Goal: Information Seeking & Learning: Find specific fact

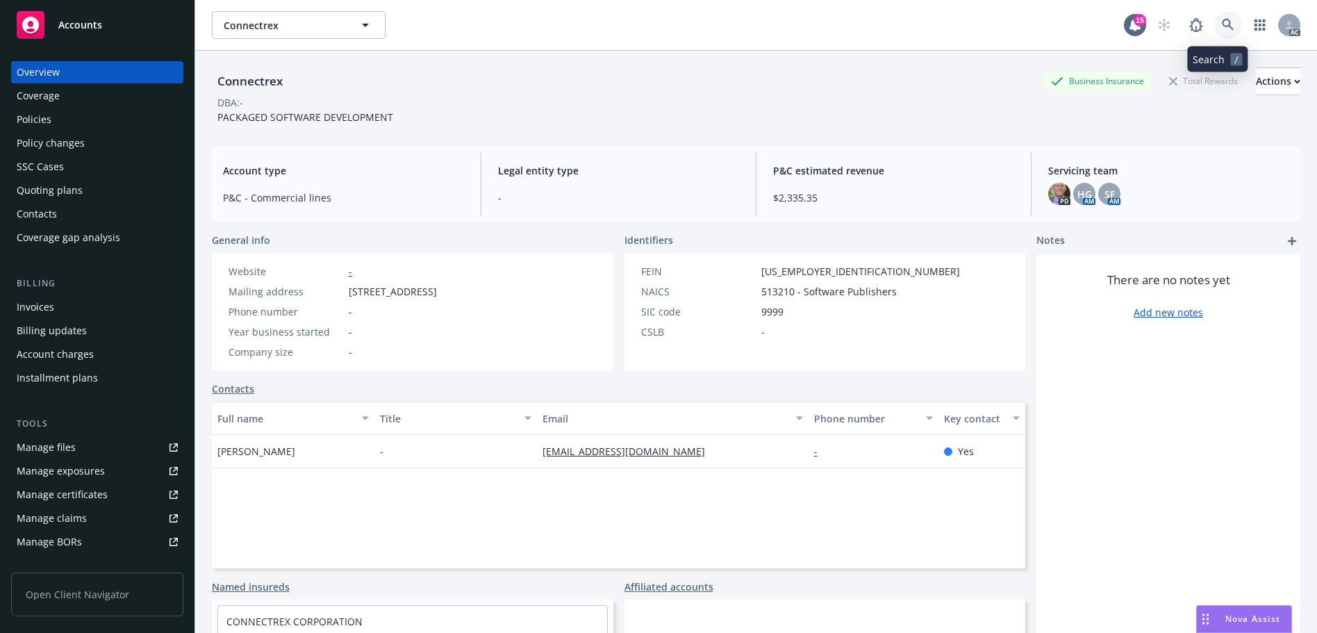
click at [1222, 22] on icon at bounding box center [1228, 25] width 13 height 13
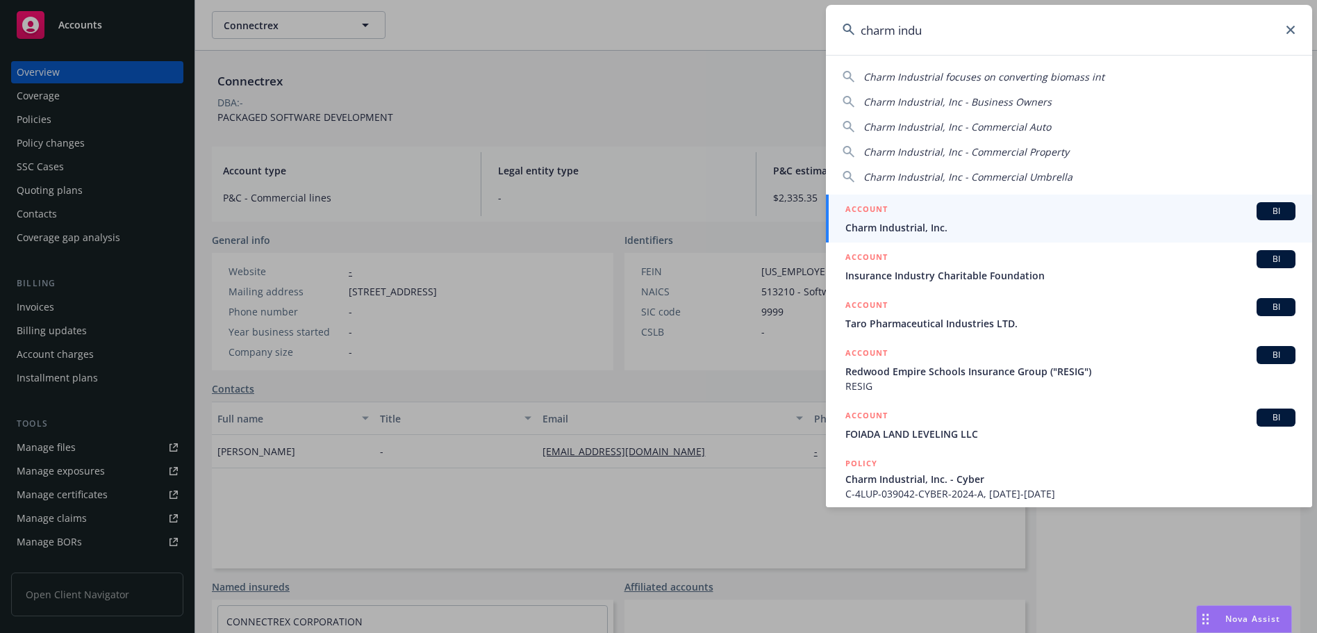
type input "charm indu"
drag, startPoint x: 1081, startPoint y: 215, endPoint x: 1075, endPoint y: 212, distance: 7.1
click at [1081, 215] on div "ACCOUNT BI" at bounding box center [1070, 211] width 450 height 18
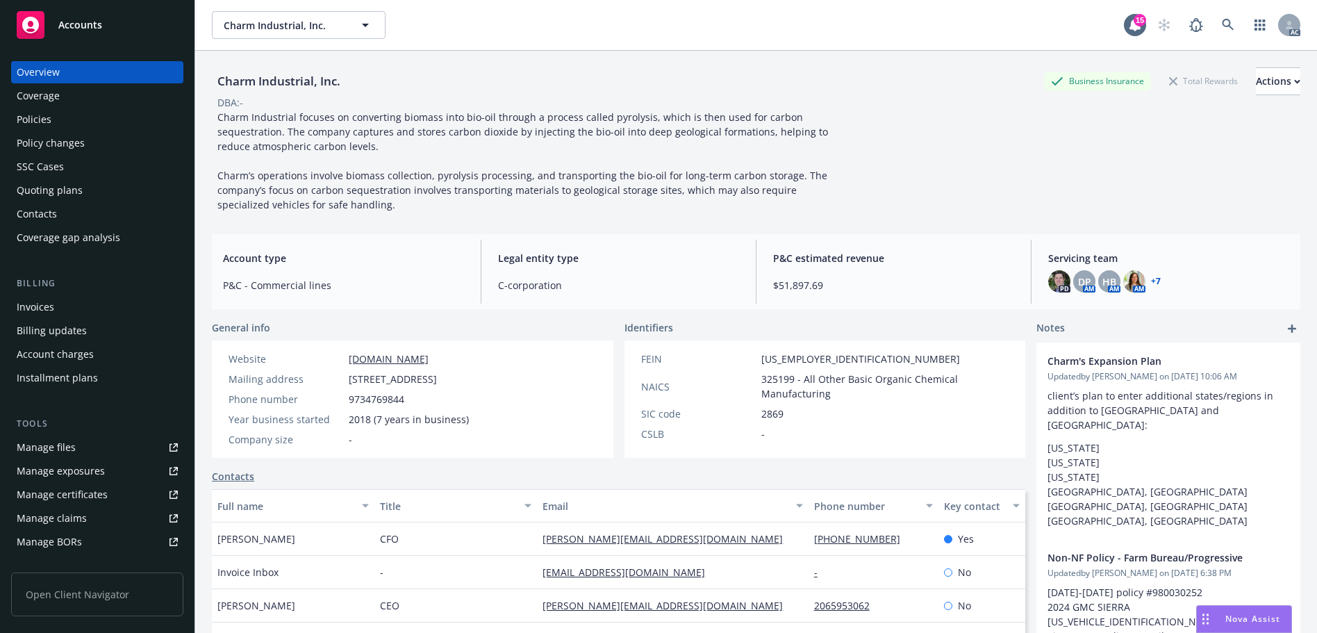
click at [55, 147] on div "Policy changes" at bounding box center [51, 143] width 68 height 22
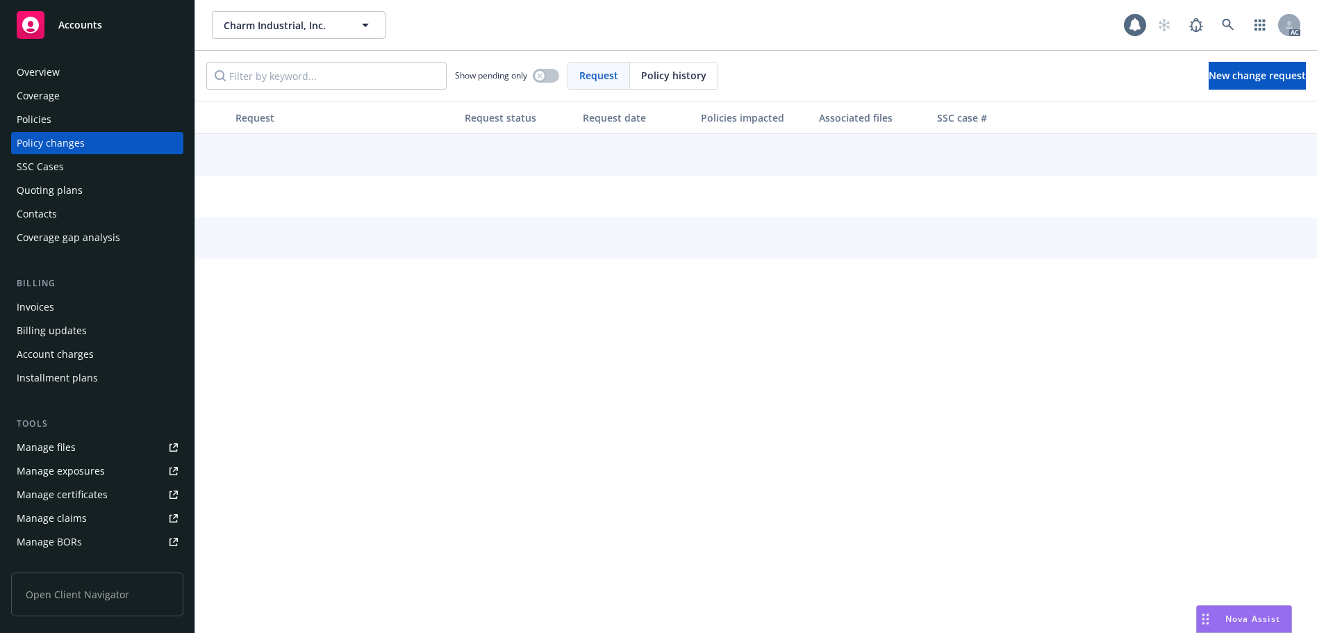
click at [660, 76] on span "Policy history" at bounding box center [673, 75] width 65 height 15
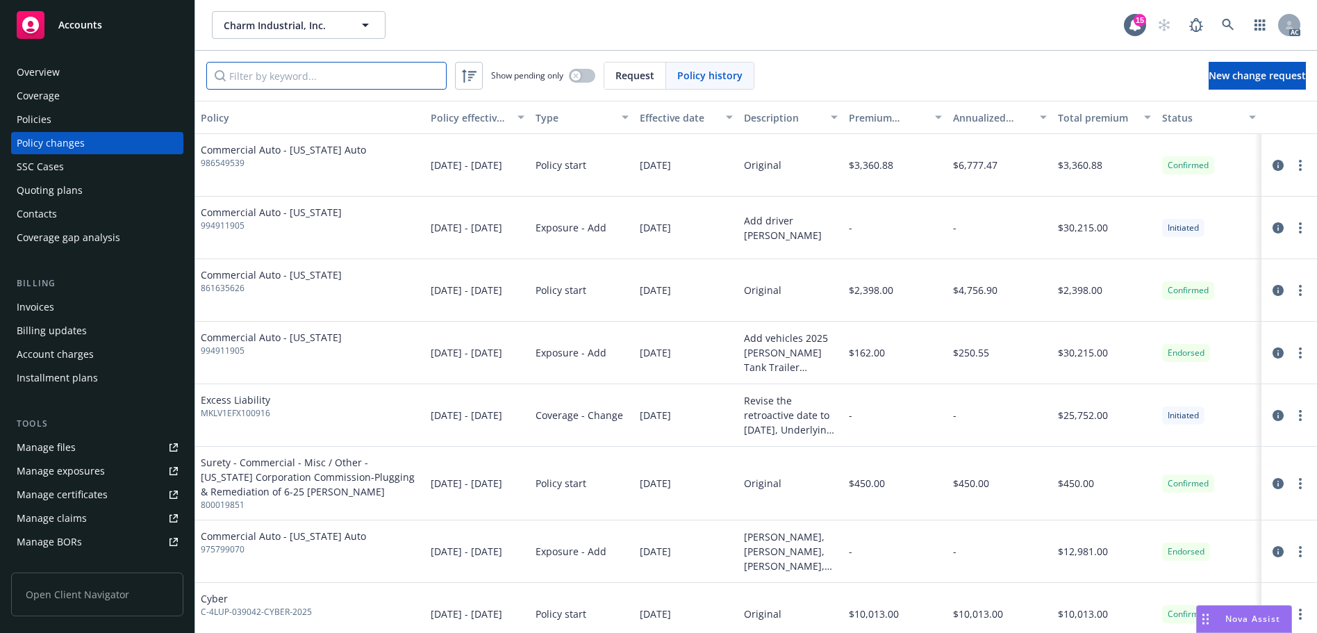
click at [419, 74] on input "Filter by keyword..." at bounding box center [326, 76] width 240 height 28
click at [307, 76] on input "Filter by keyword..." at bounding box center [326, 76] width 240 height 28
paste input "47-EMC-341329-01"
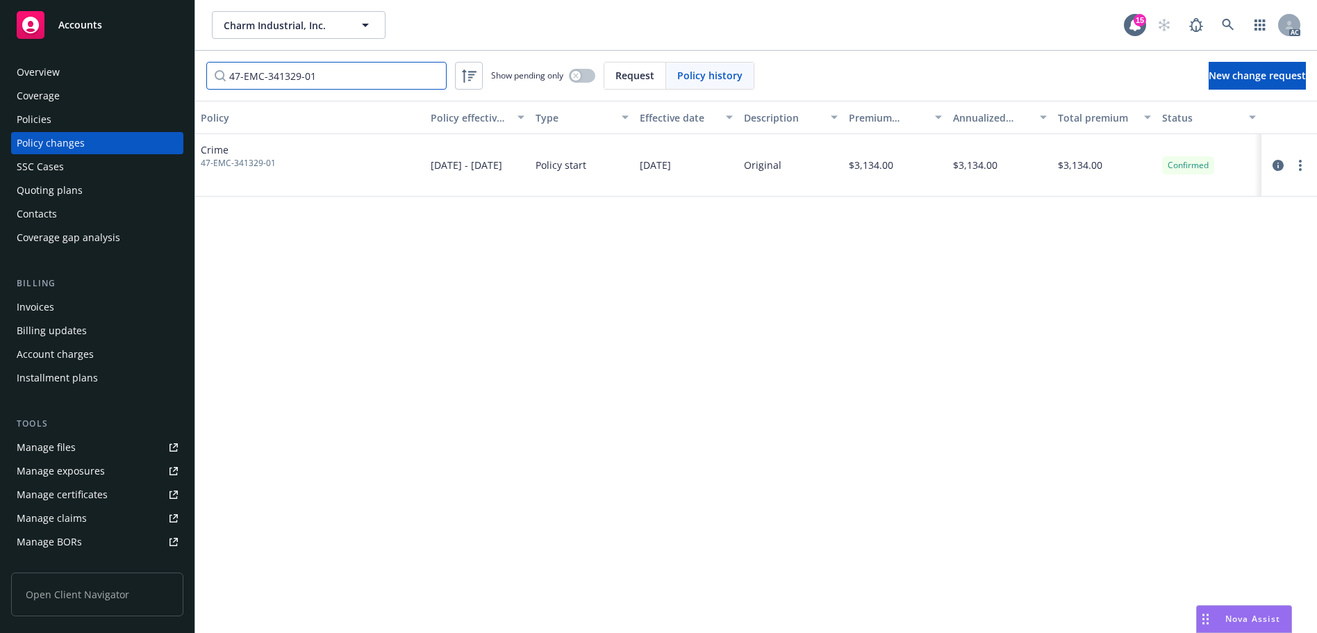
type input "47-EMC-341329-01"
drag, startPoint x: 280, startPoint y: 158, endPoint x: 290, endPoint y: 169, distance: 14.8
click at [290, 169] on div "Crime 47-EMC-341329-01" at bounding box center [310, 165] width 230 height 63
copy div "47-EMC-341329-01"
click at [78, 120] on div "Policies" at bounding box center [97, 119] width 161 height 22
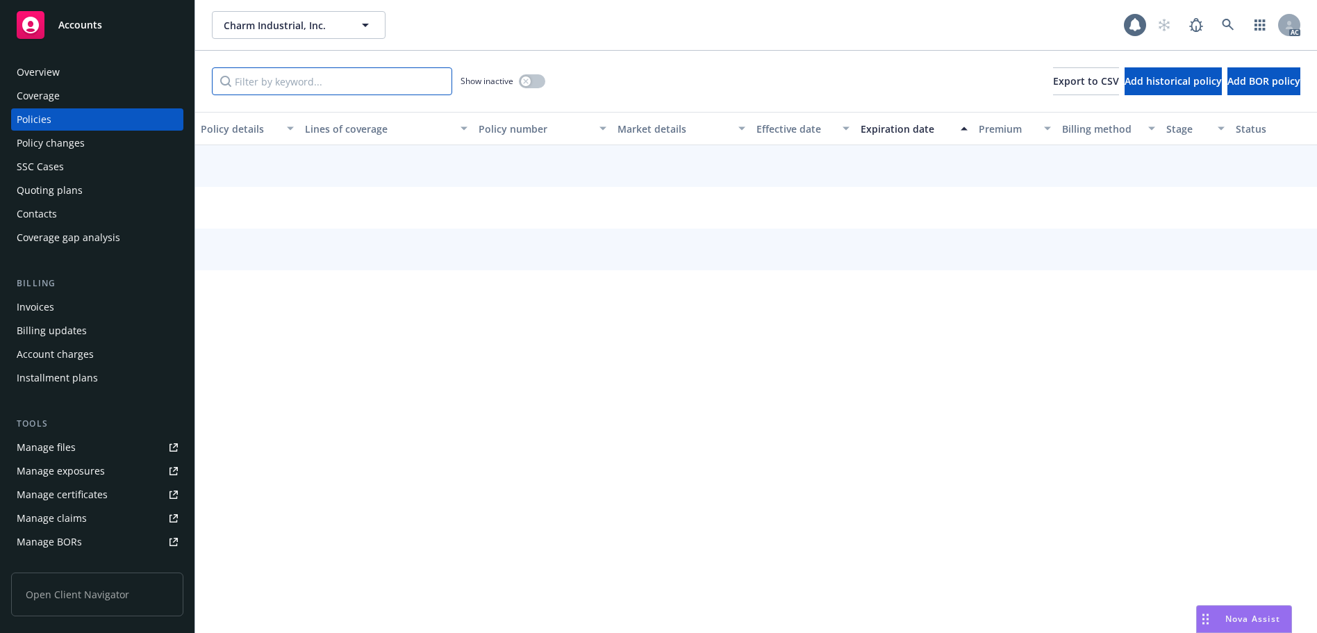
click at [290, 86] on input "Filter by keyword..." at bounding box center [332, 81] width 240 height 28
paste input "47-EMC-341329-01"
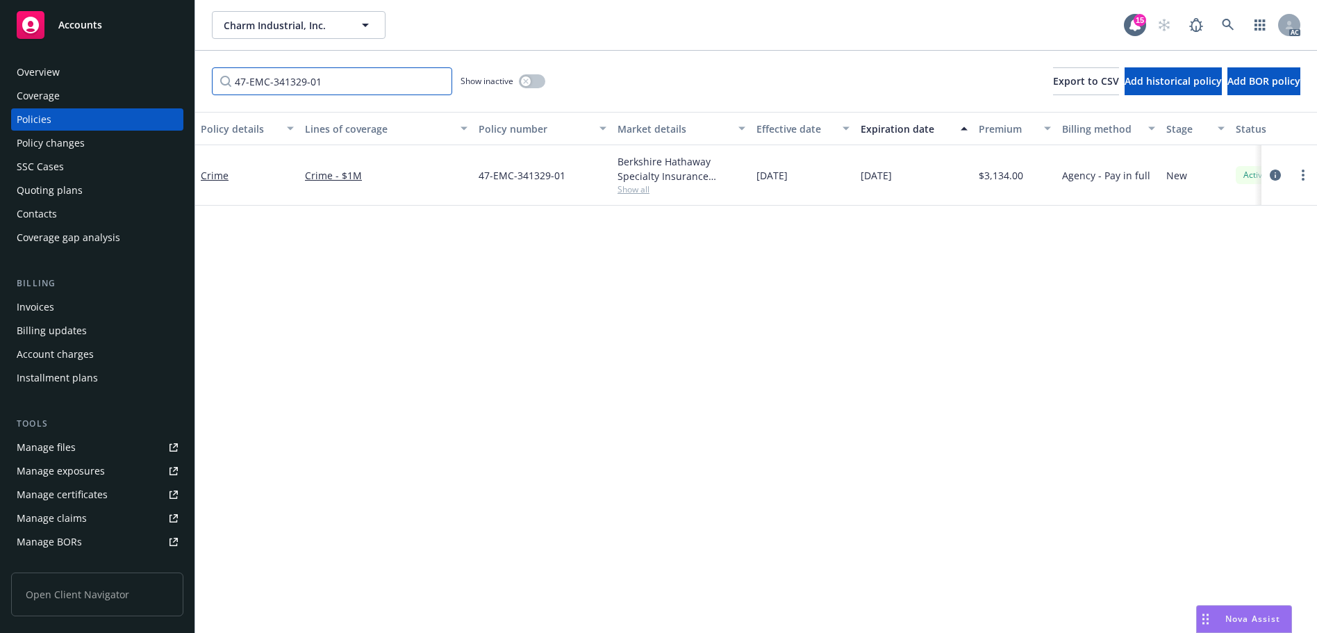
type input "47-EMC-341329-01"
click at [56, 301] on div "Invoices" at bounding box center [97, 307] width 161 height 22
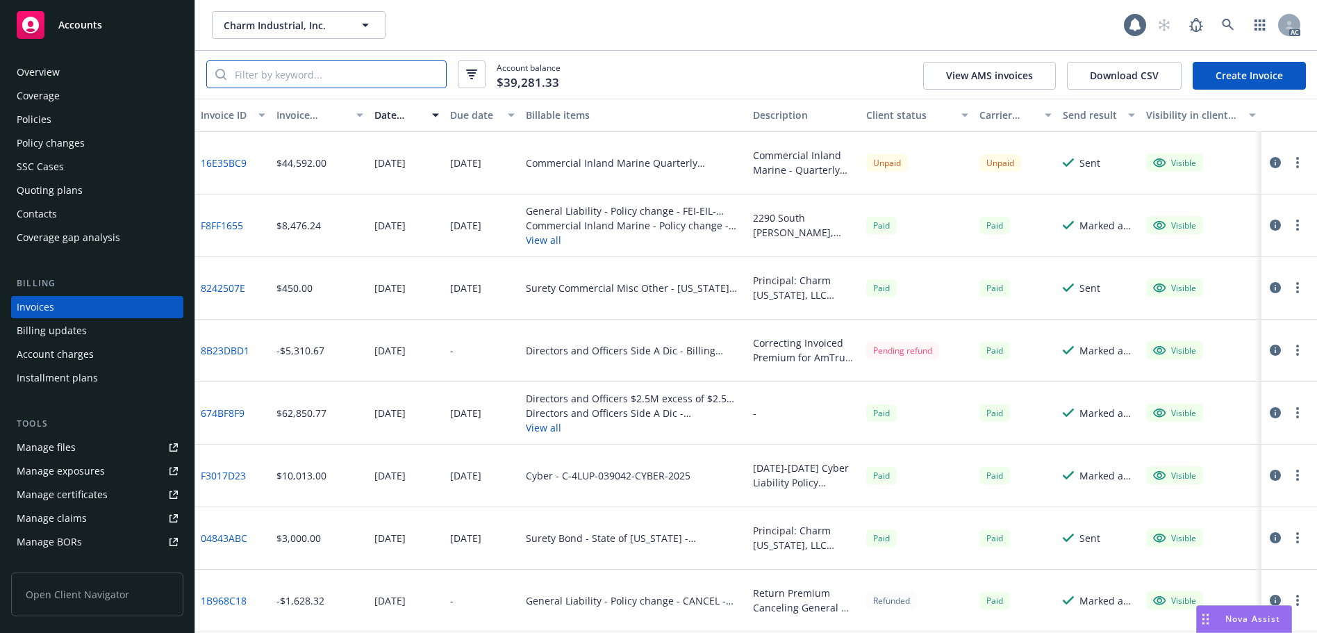
click at [377, 86] on input "search" at bounding box center [335, 74] width 219 height 26
paste input "47-EMC-341329-01"
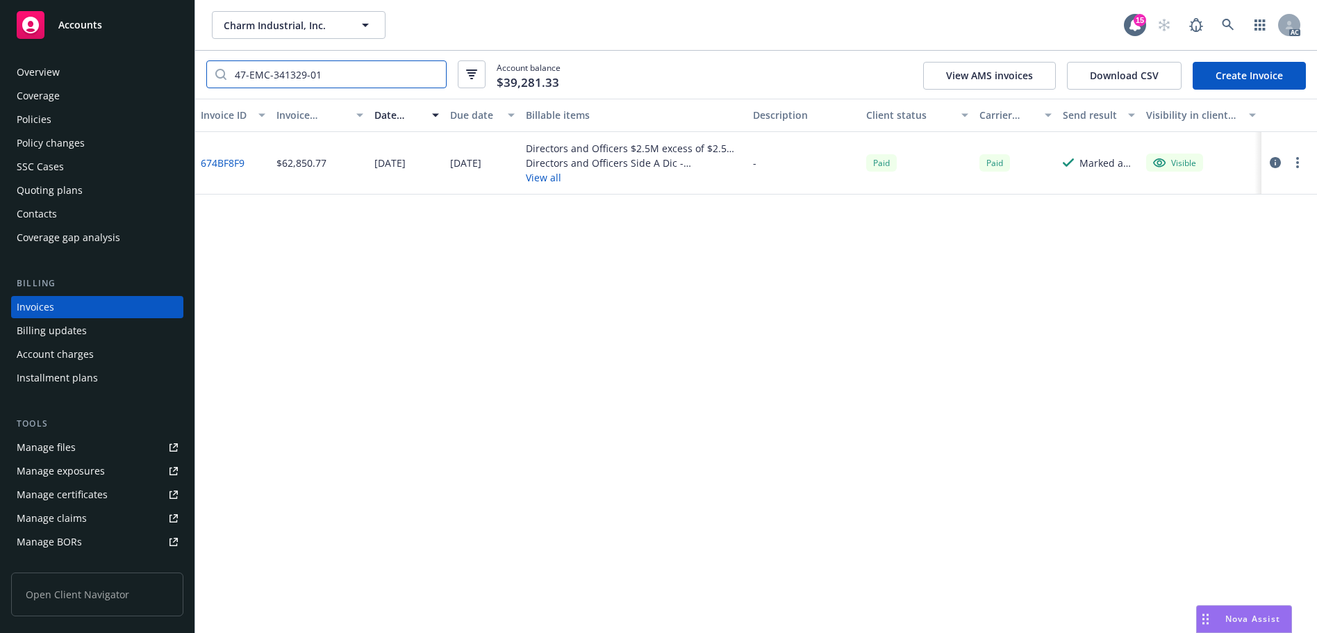
type input "47-EMC-341329-01"
click at [206, 160] on link "674BF8F9" at bounding box center [223, 163] width 44 height 15
